Goal: Information Seeking & Learning: Learn about a topic

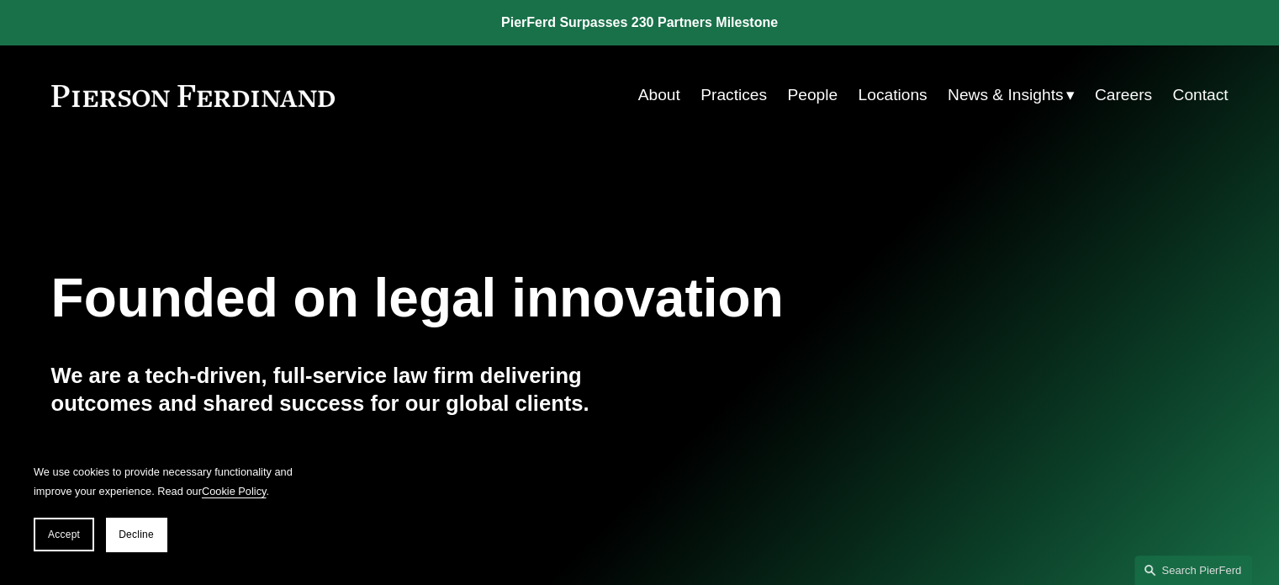
click at [744, 92] on link "Practices" at bounding box center [734, 95] width 66 height 32
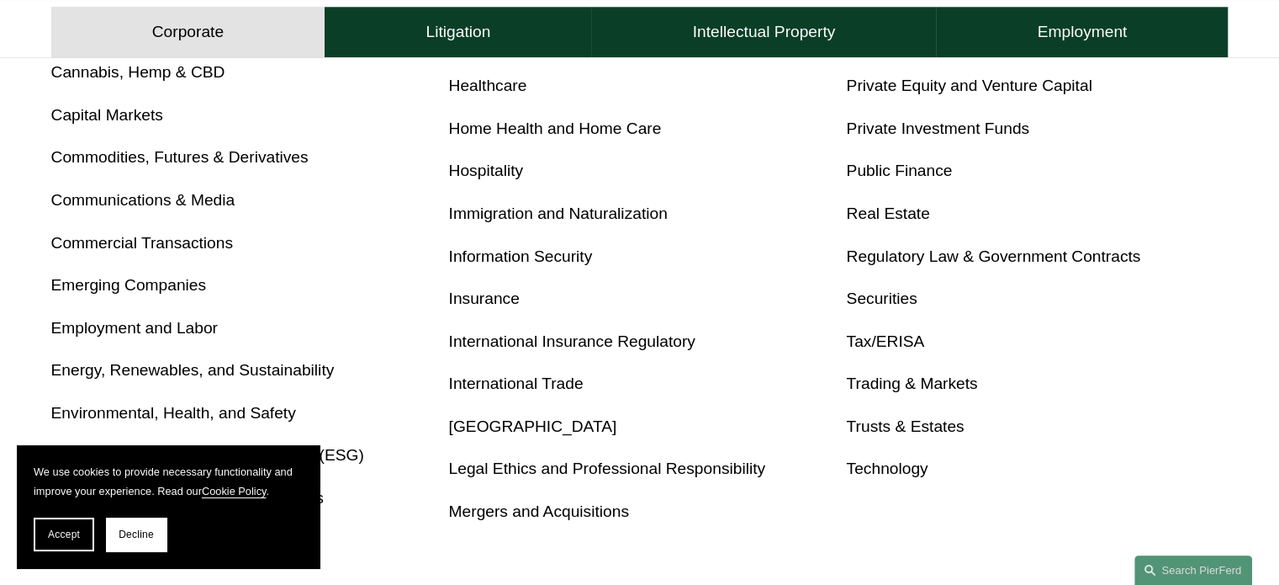
scroll to position [891, 0]
click at [865, 212] on link "Real Estate" at bounding box center [887, 213] width 83 height 18
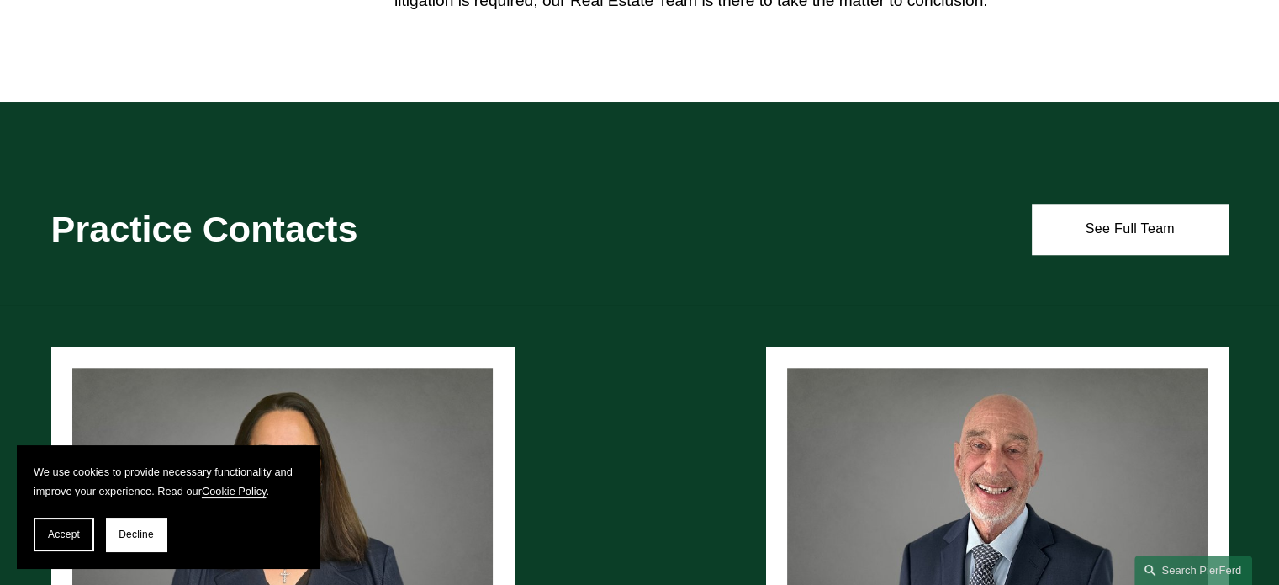
scroll to position [1538, 0]
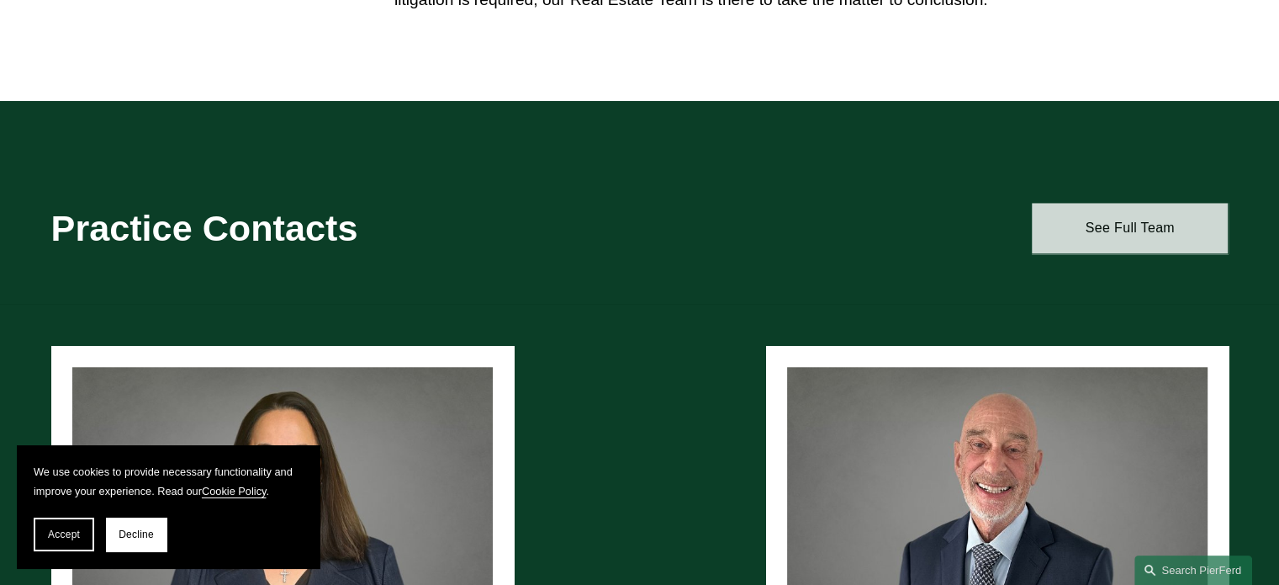
click at [1111, 221] on link "See Full Team" at bounding box center [1130, 228] width 196 height 50
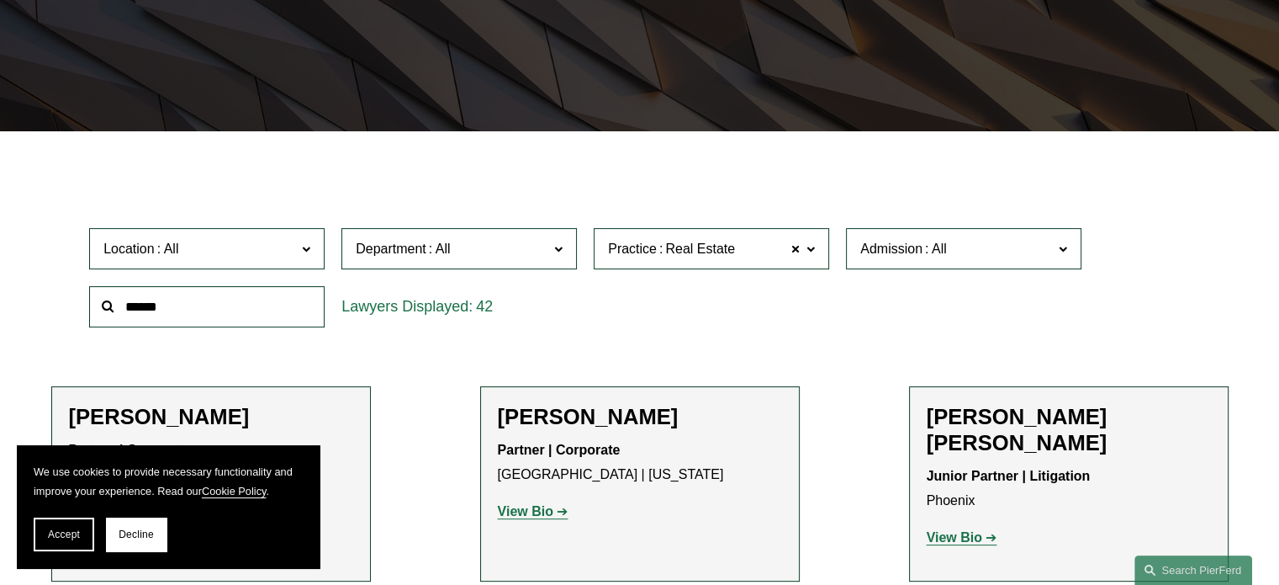
scroll to position [350, 0]
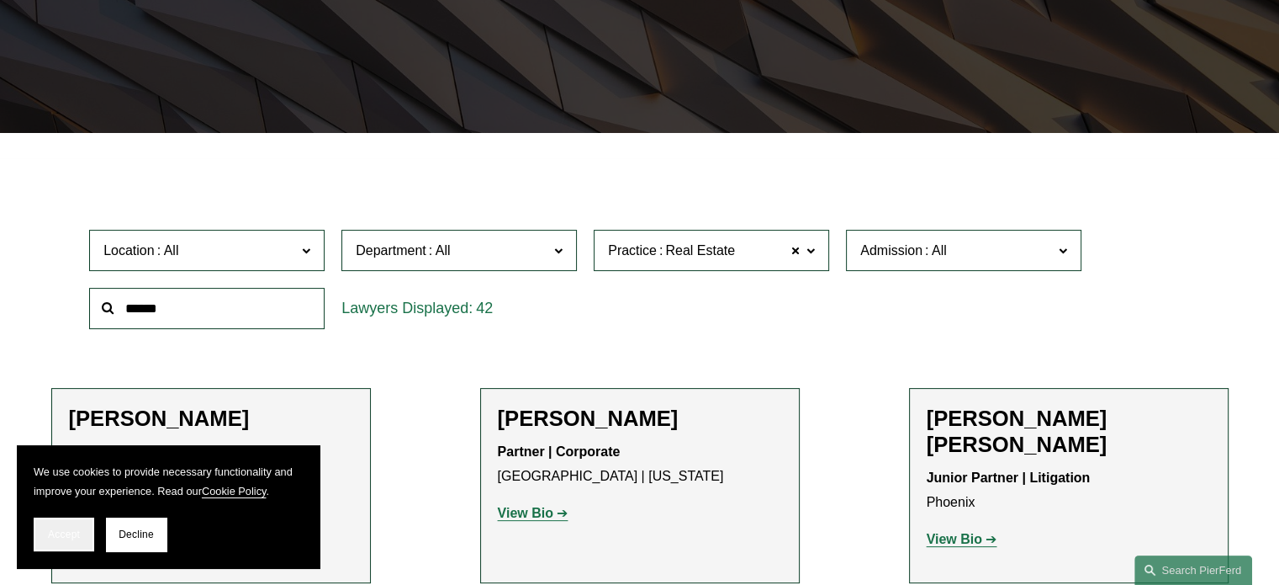
click at [70, 538] on span "Accept" at bounding box center [64, 534] width 32 height 12
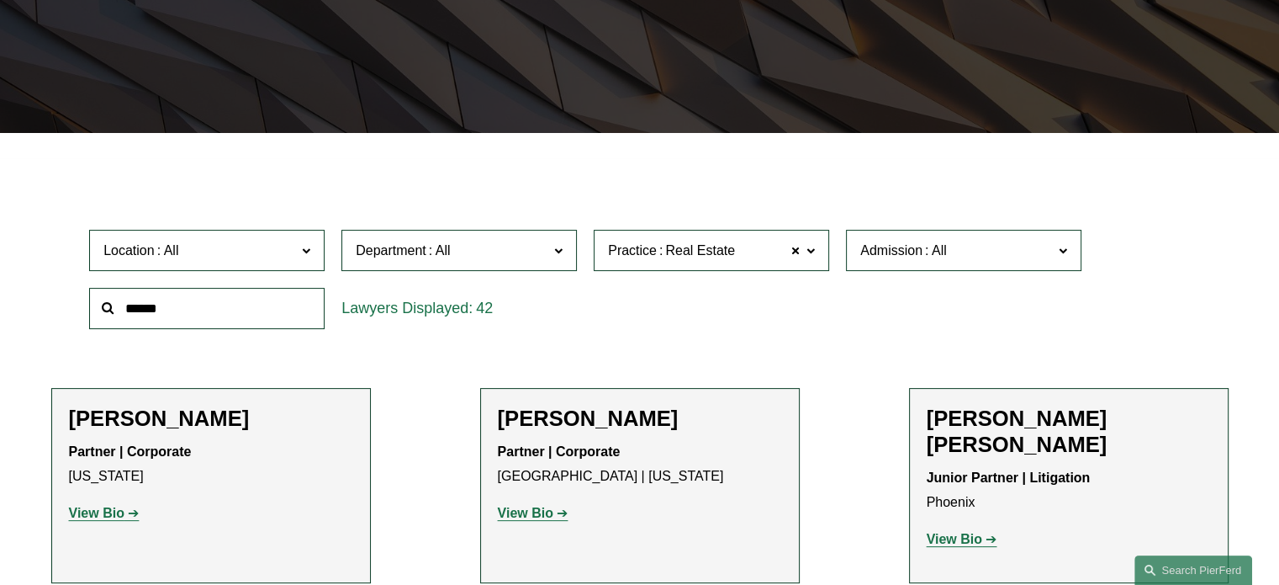
click at [239, 255] on span "Location" at bounding box center [199, 250] width 193 height 23
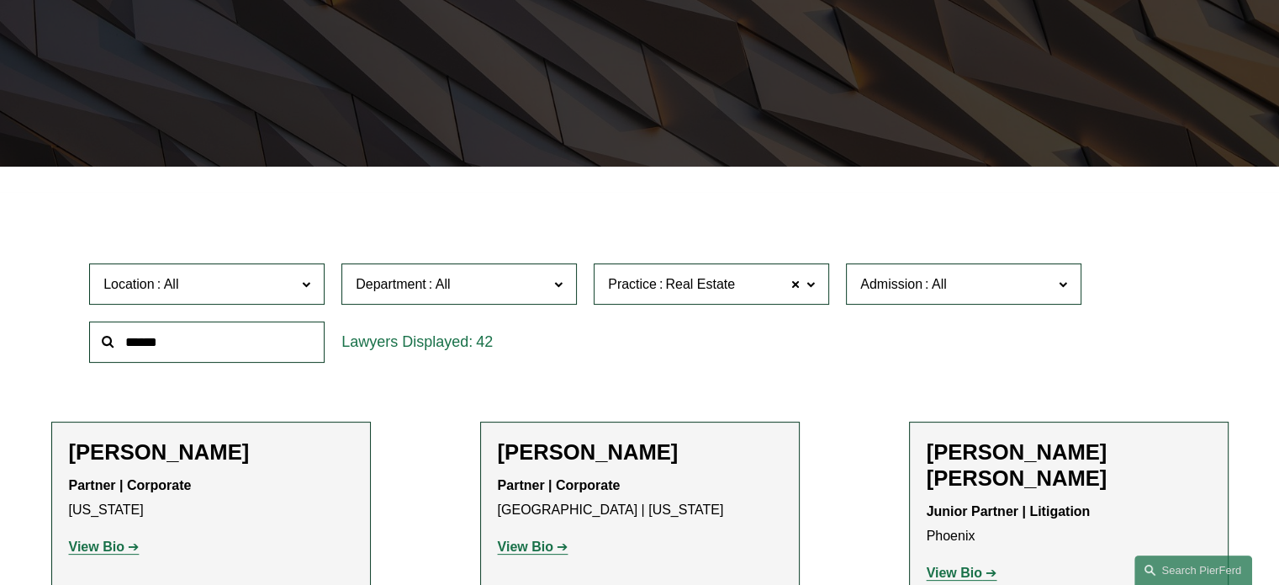
scroll to position [562, 0]
click at [0, 0] on link "[US_STATE]" at bounding box center [0, 0] width 0 height 0
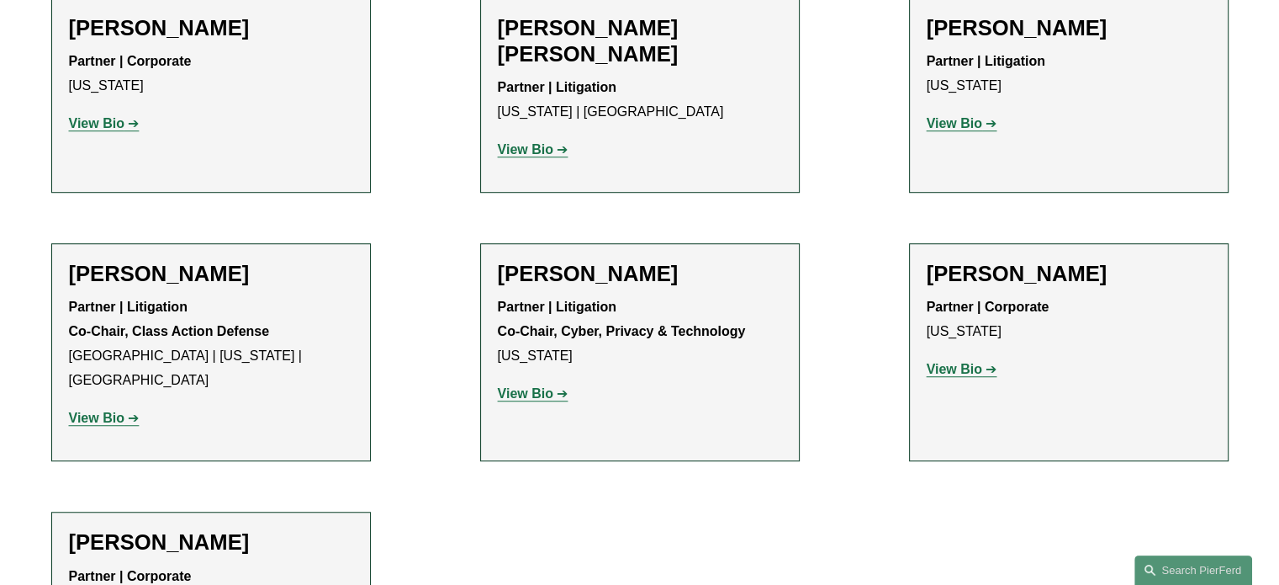
scroll to position [1251, 0]
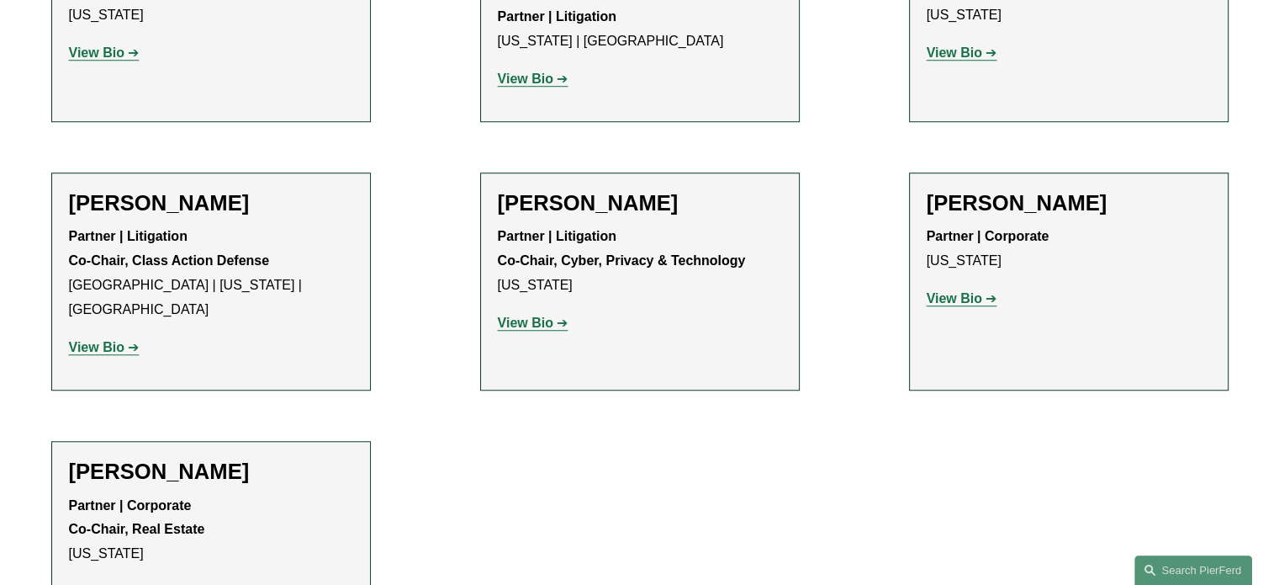
click at [976, 291] on strong "View Bio" at bounding box center [955, 298] width 56 height 14
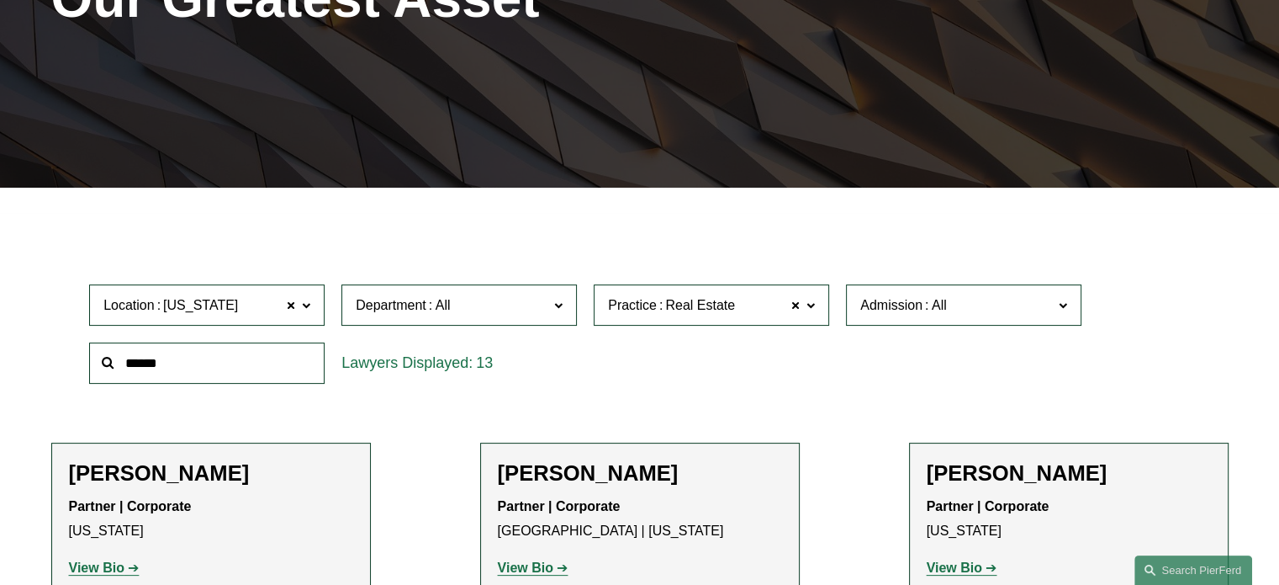
scroll to position [288, 0]
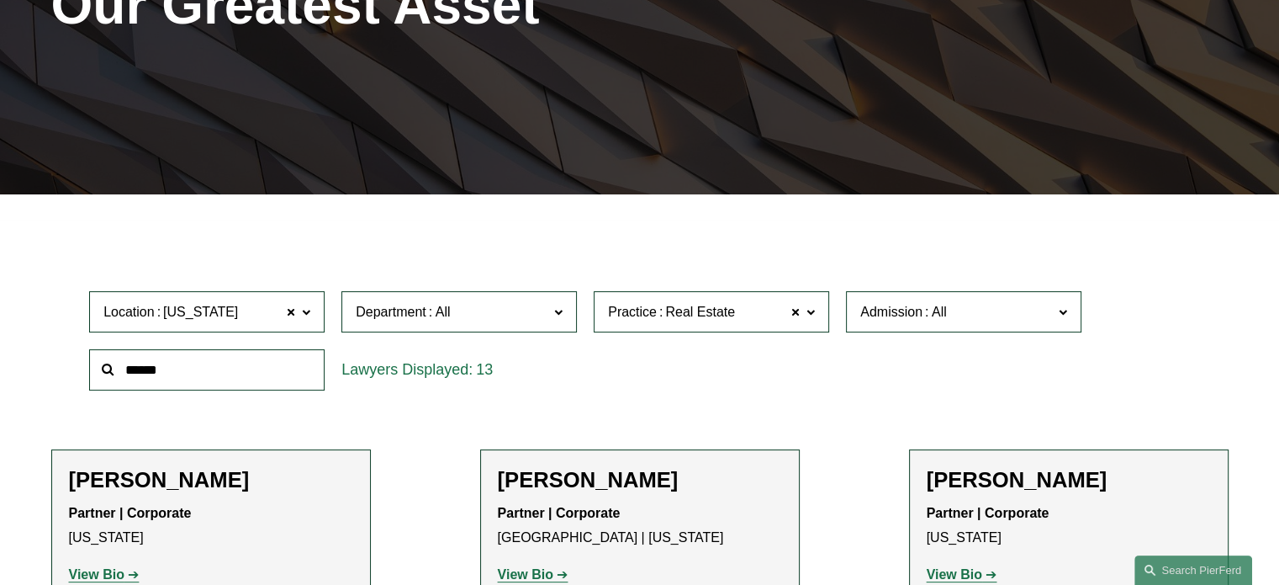
click at [307, 307] on span at bounding box center [306, 311] width 8 height 22
click at [292, 313] on span at bounding box center [291, 312] width 10 height 22
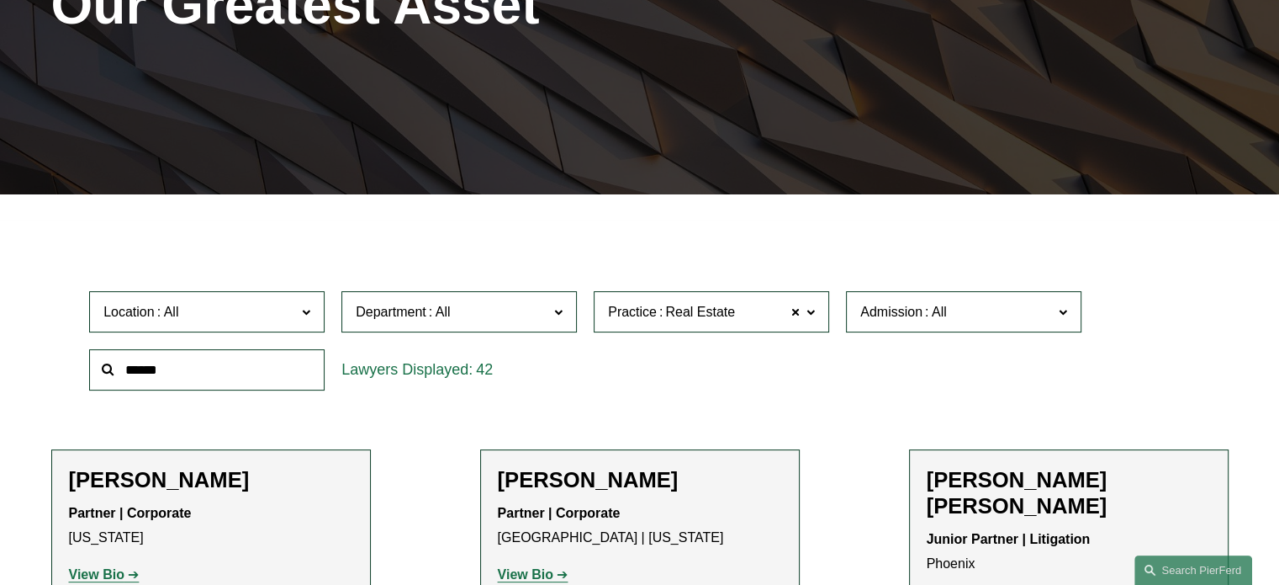
click at [1052, 313] on span "Admission" at bounding box center [956, 311] width 193 height 23
click at [0, 0] on link "New Jersey" at bounding box center [0, 0] width 0 height 0
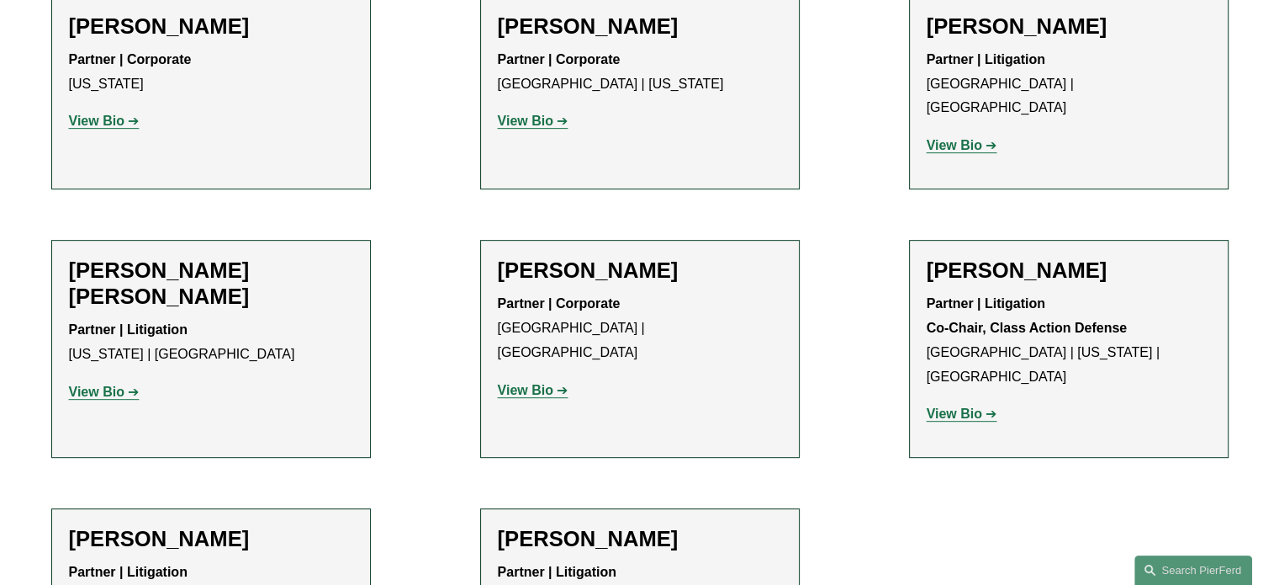
scroll to position [597, 0]
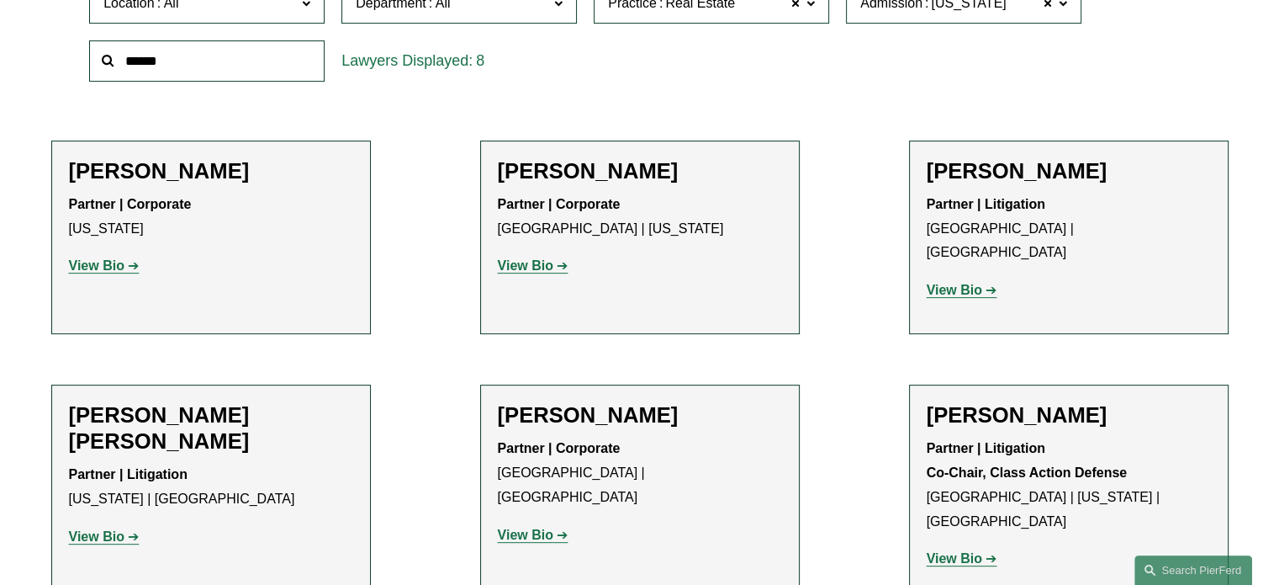
click at [121, 260] on strong "View Bio" at bounding box center [97, 265] width 56 height 14
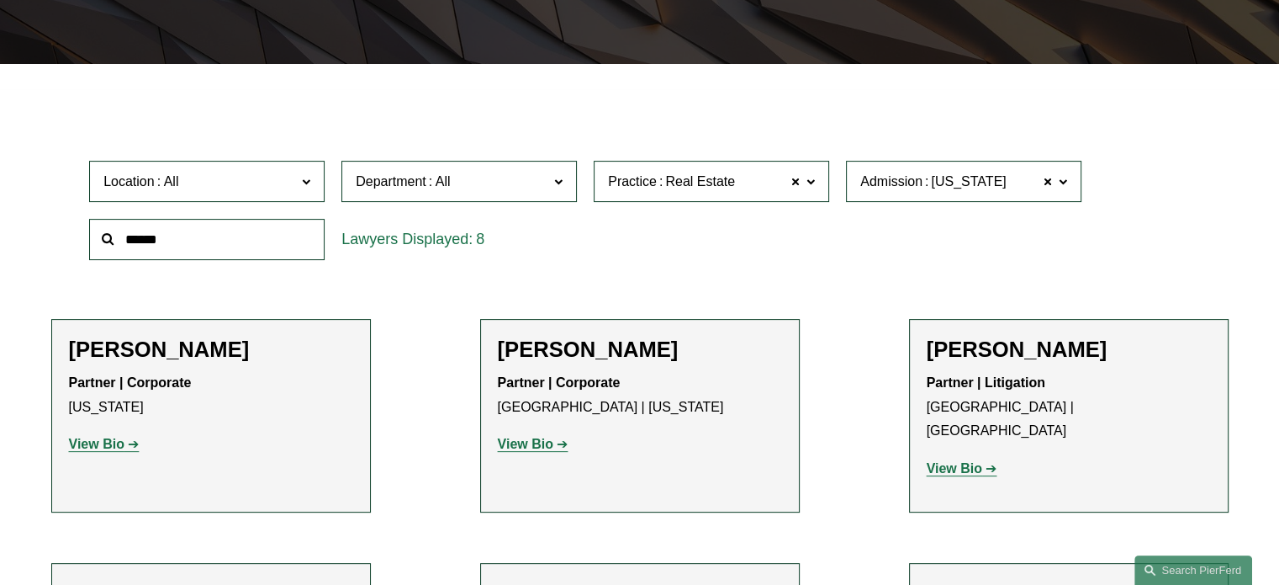
scroll to position [421, 0]
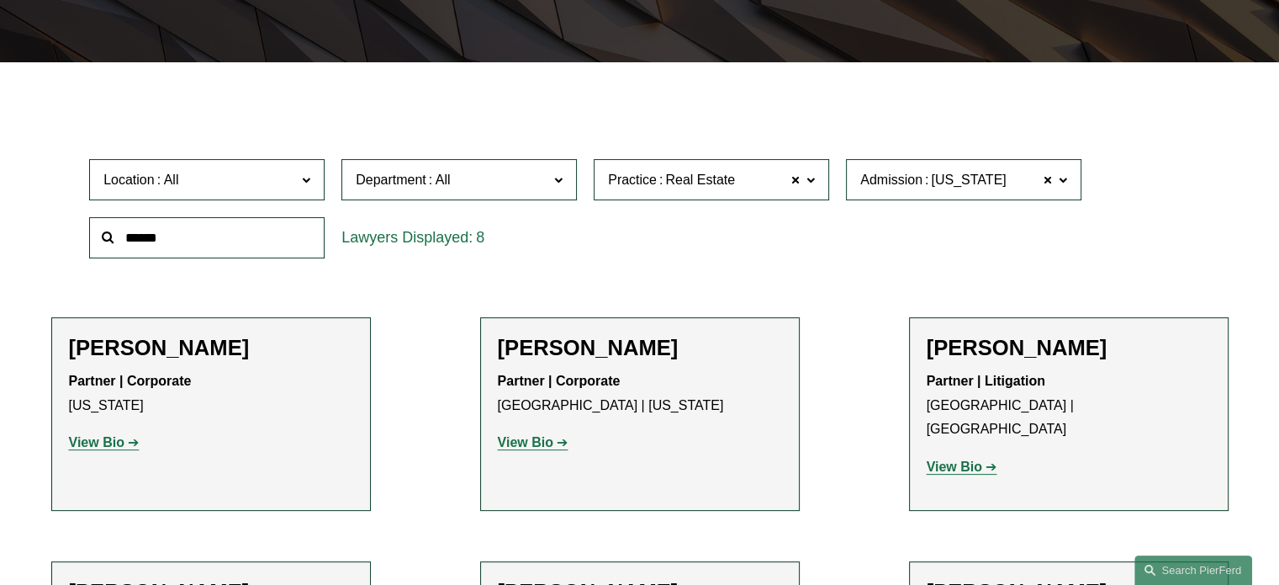
click at [544, 444] on strong "View Bio" at bounding box center [526, 442] width 56 height 14
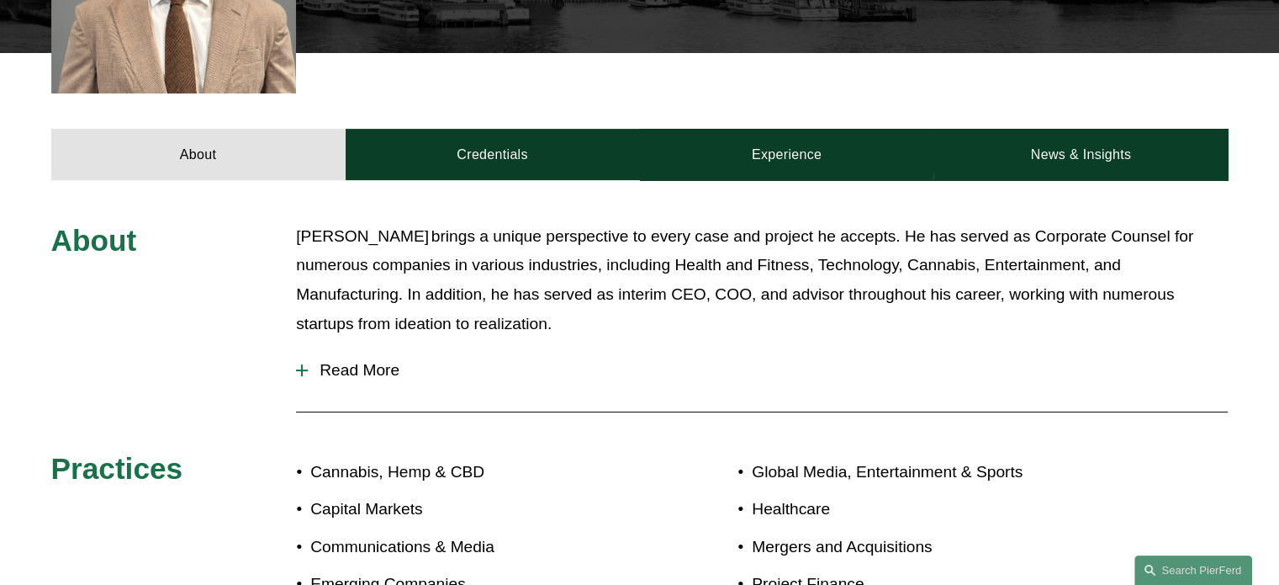
scroll to position [629, 0]
click at [402, 361] on span "Read More" at bounding box center [768, 370] width 920 height 19
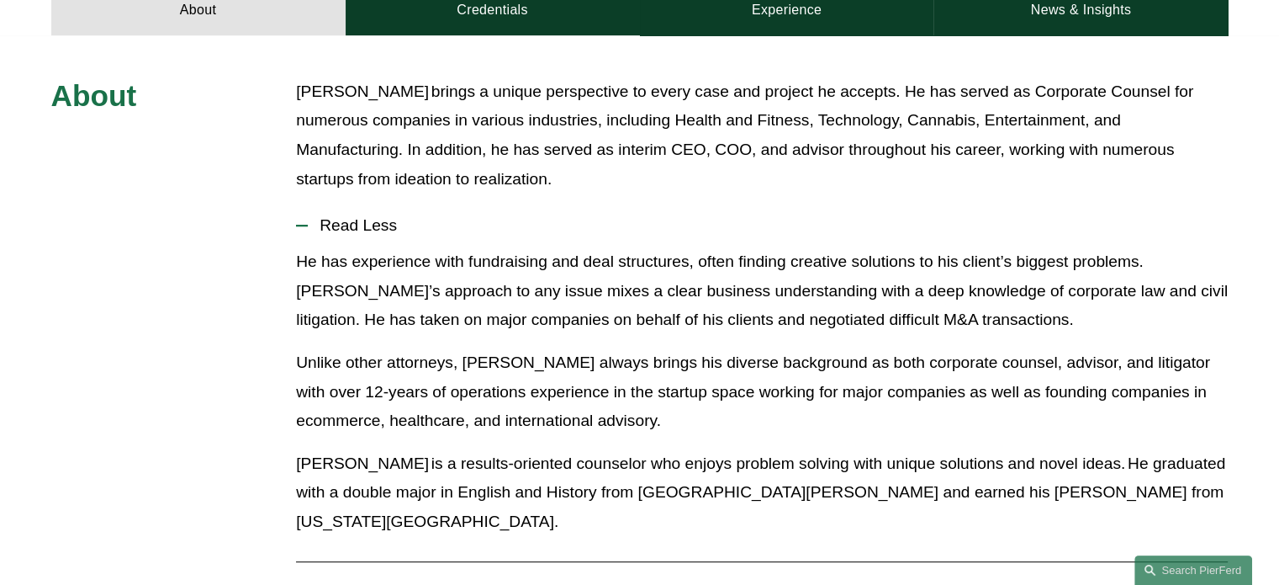
scroll to position [774, 0]
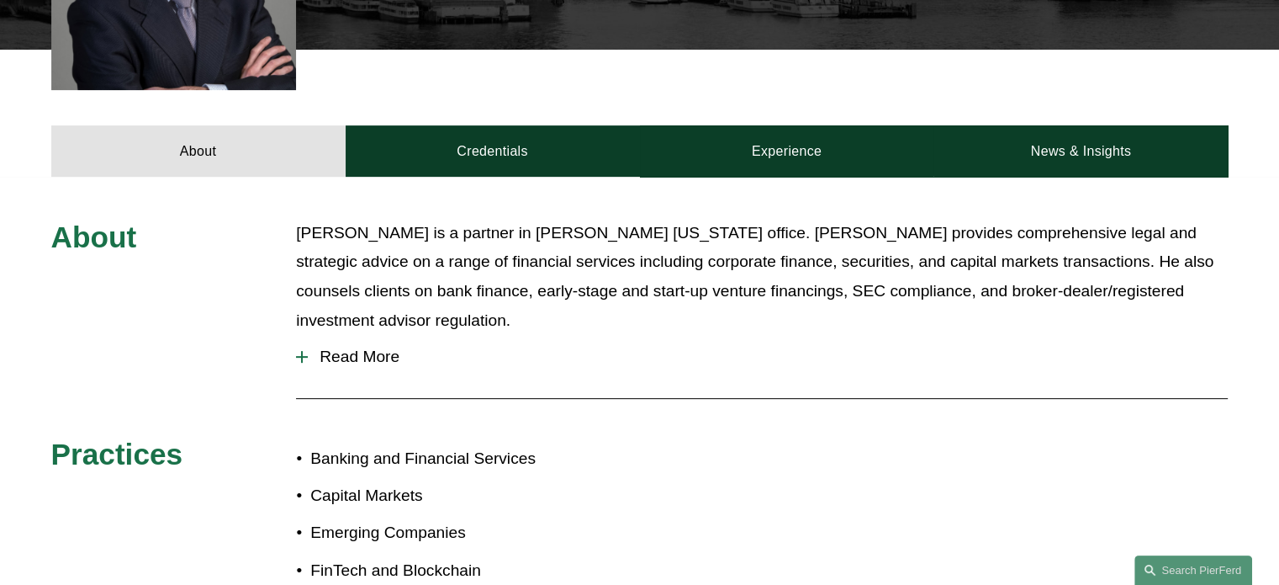
scroll to position [632, 0]
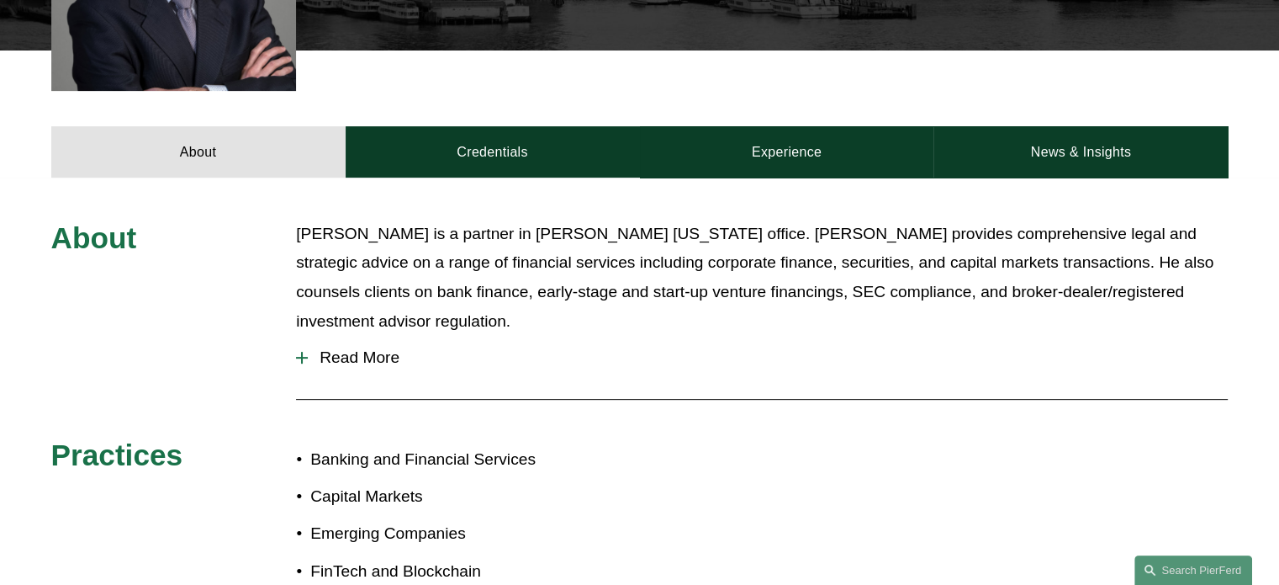
click at [377, 348] on span "Read More" at bounding box center [768, 357] width 920 height 19
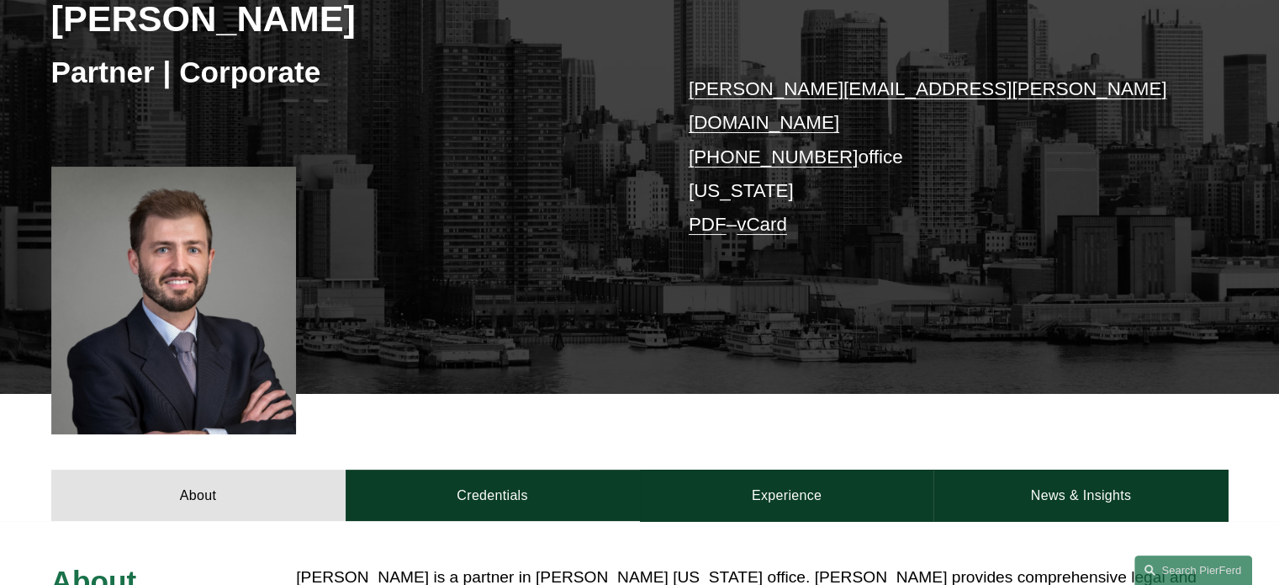
scroll to position [0, 0]
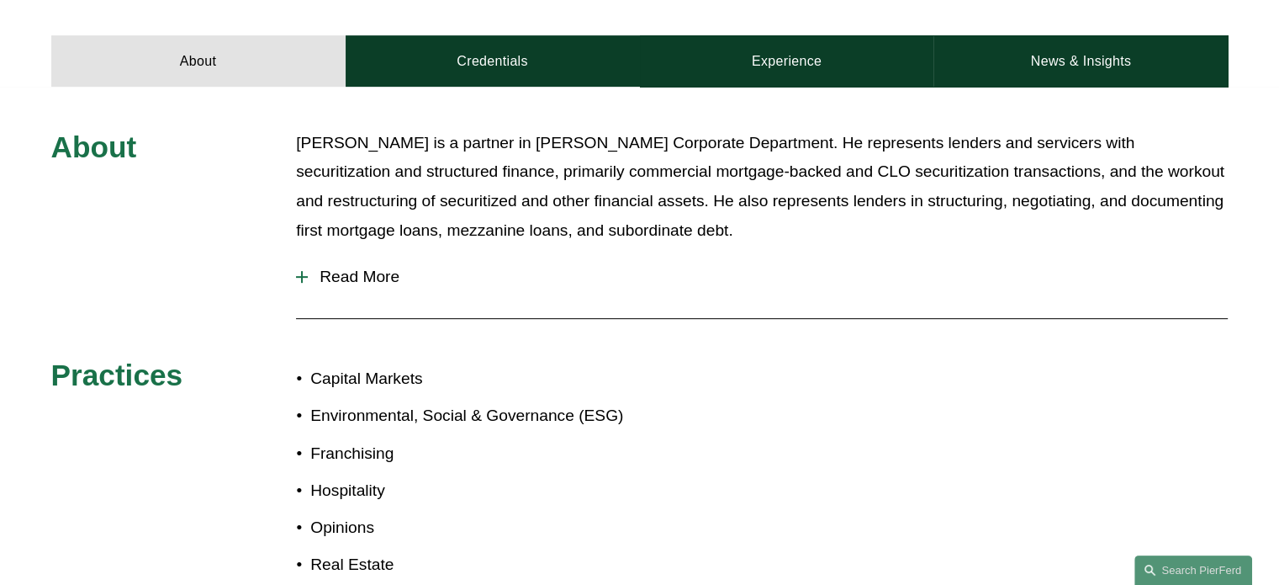
scroll to position [702, 0]
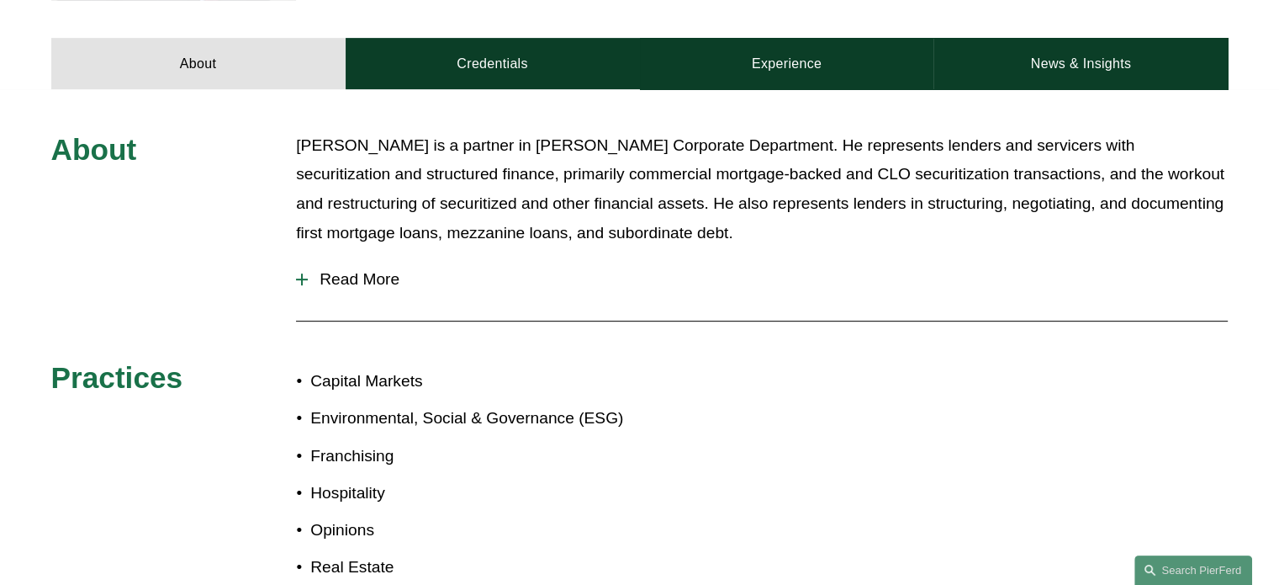
click at [365, 276] on span "Read More" at bounding box center [768, 279] width 920 height 19
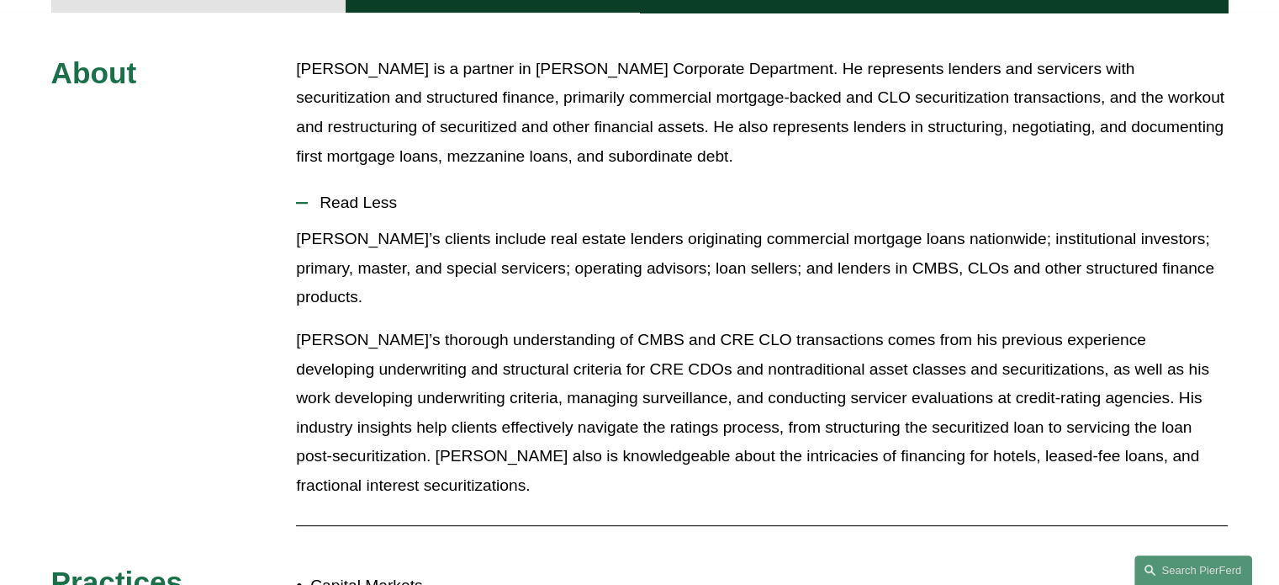
scroll to position [780, 0]
